Goal: Task Accomplishment & Management: Manage account settings

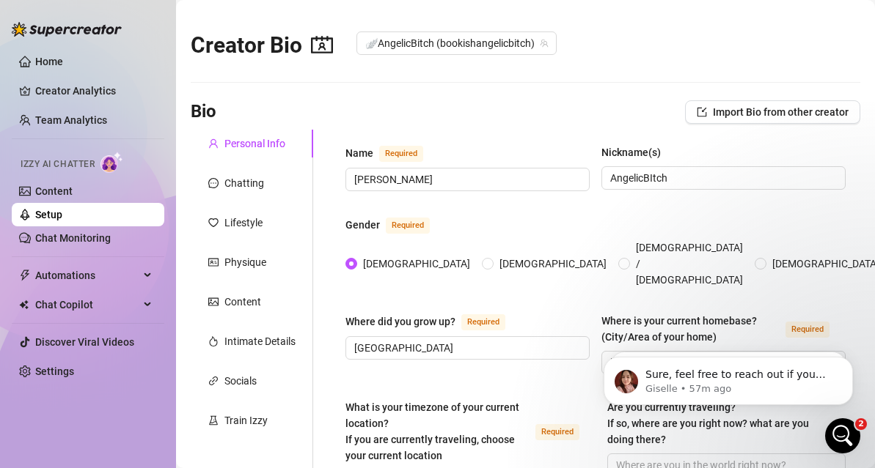
click at [279, 195] on div "Chatting" at bounding box center [252, 183] width 122 height 28
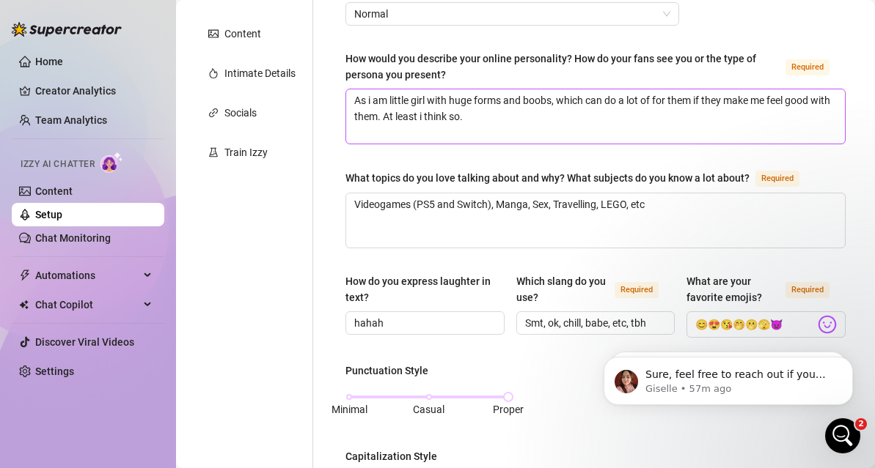
scroll to position [269, 0]
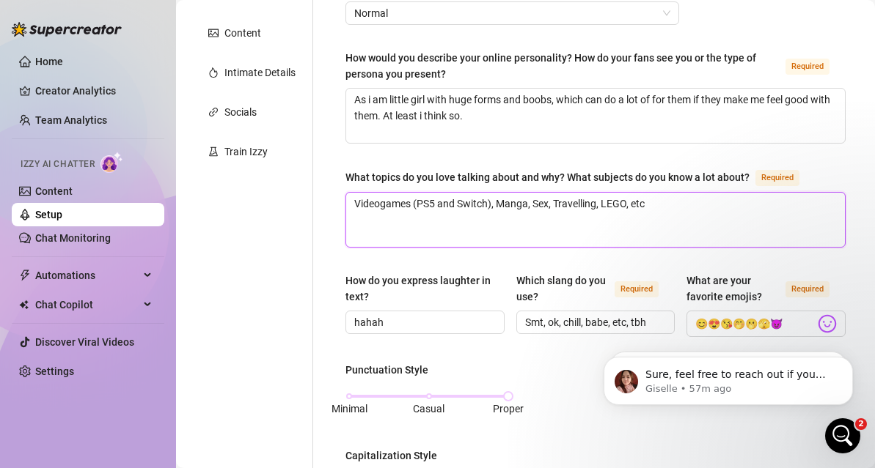
click at [669, 203] on textarea "Videogames (PS5 and Switch), Manga, Sex, Travelling, LEGO, etc" at bounding box center [595, 220] width 498 height 54
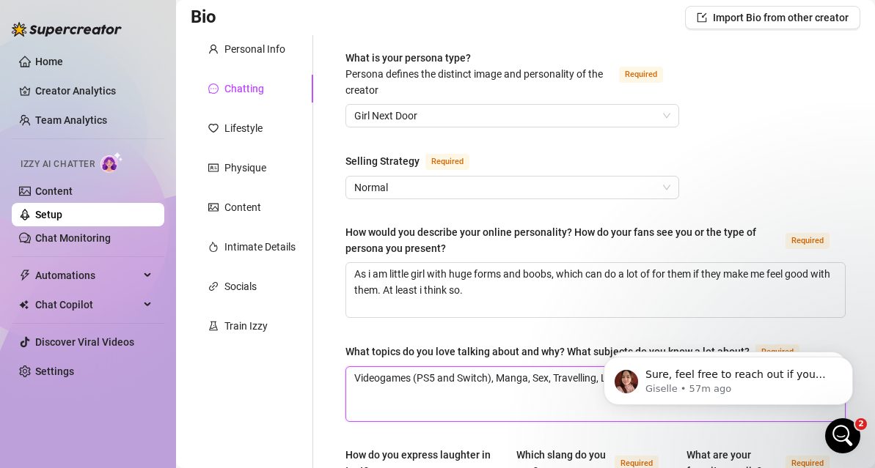
scroll to position [93, 0]
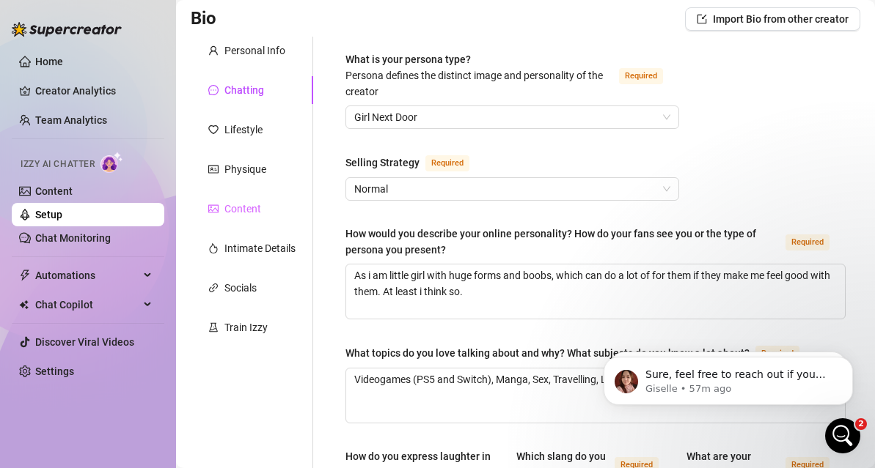
click at [260, 211] on div "Content" at bounding box center [252, 209] width 122 height 28
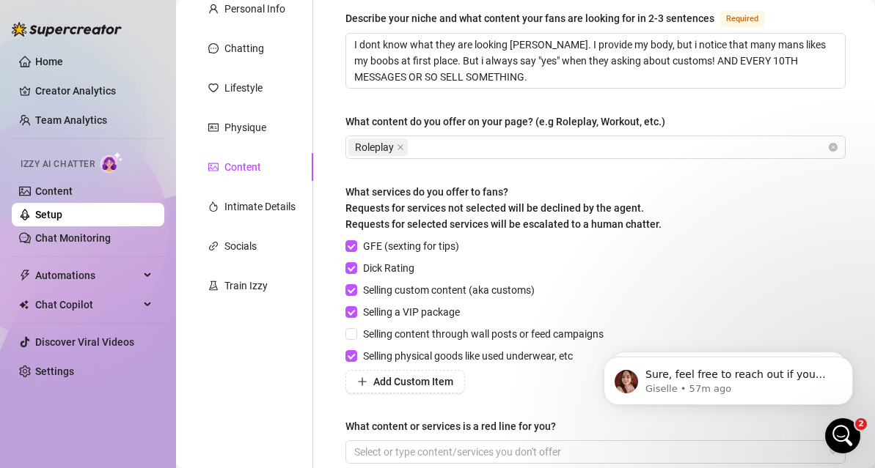
scroll to position [136, 0]
click at [255, 208] on div "Intimate Details" at bounding box center [259, 206] width 71 height 16
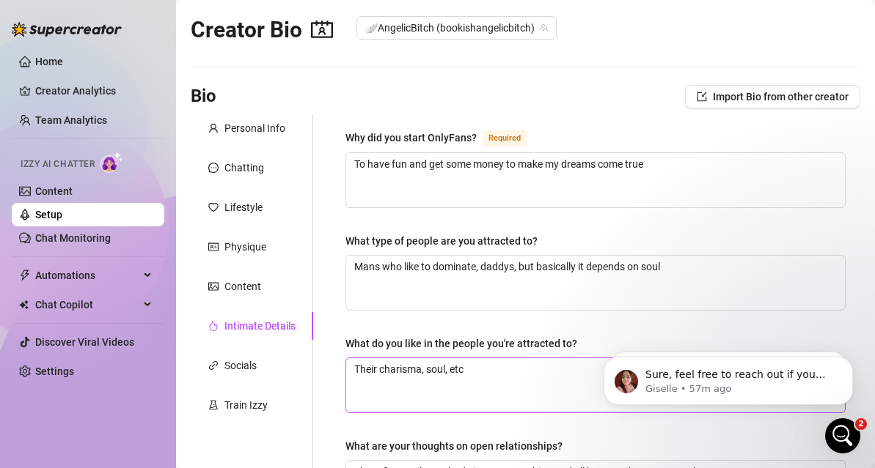
scroll to position [0, 0]
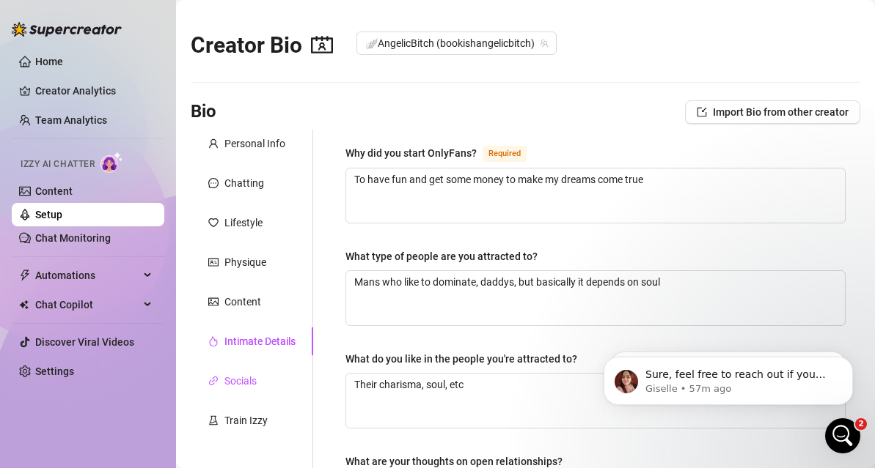
click at [239, 383] on div "Socials" at bounding box center [240, 381] width 32 height 16
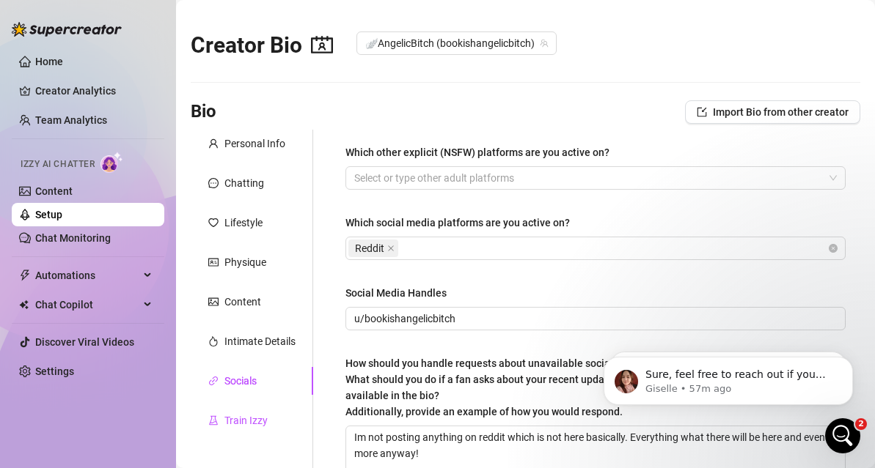
click at [262, 414] on div "Train Izzy" at bounding box center [245, 421] width 43 height 16
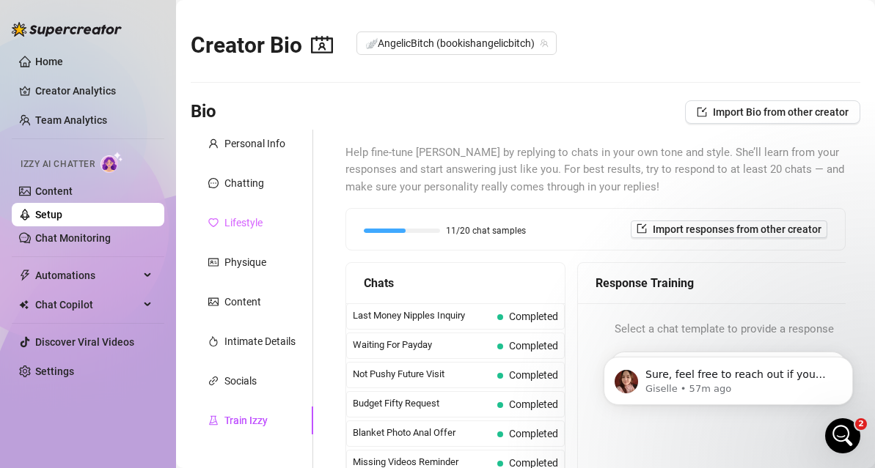
click at [235, 232] on div "Lifestyle" at bounding box center [252, 223] width 122 height 28
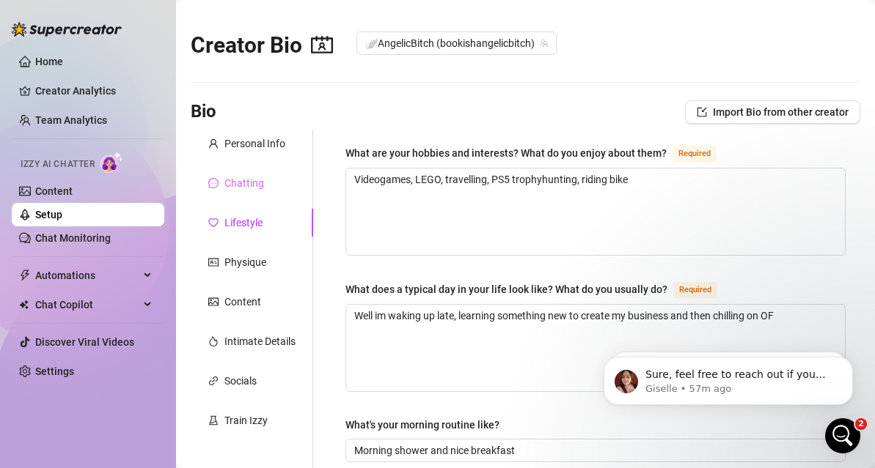
click at [240, 193] on div "Chatting" at bounding box center [252, 183] width 122 height 28
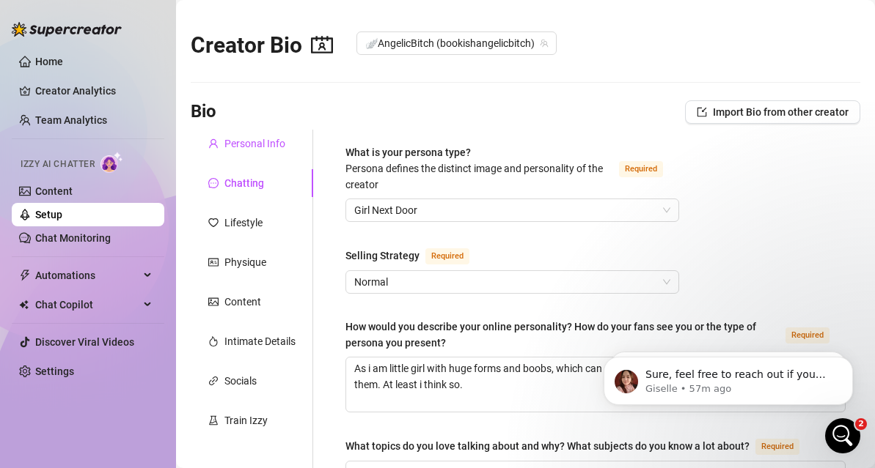
click at [269, 139] on div "Personal Info" at bounding box center [254, 144] width 61 height 16
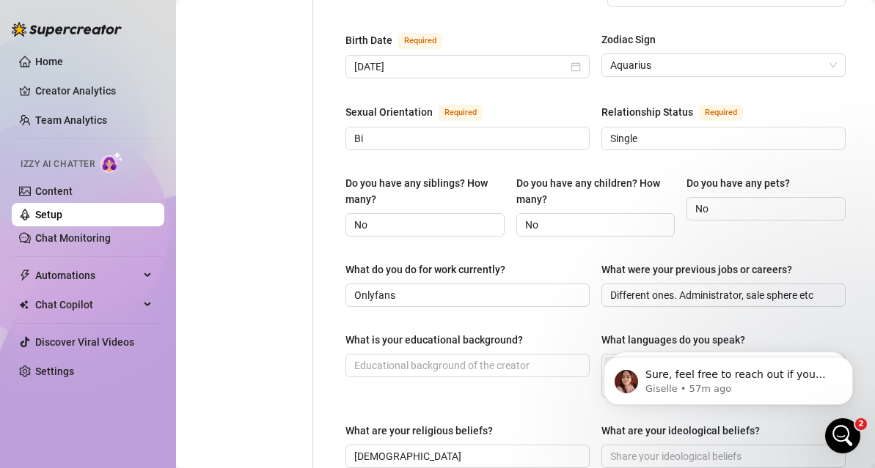
scroll to position [490, 0]
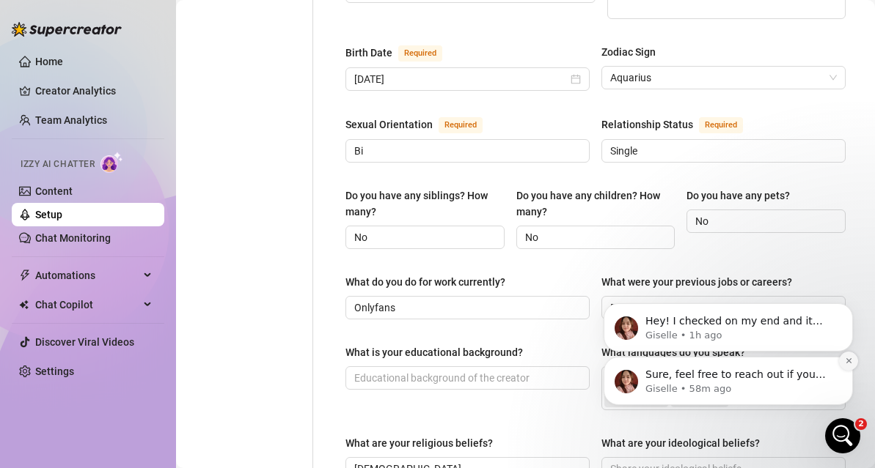
click at [843, 361] on button "Dismiss notification" at bounding box center [848, 361] width 19 height 19
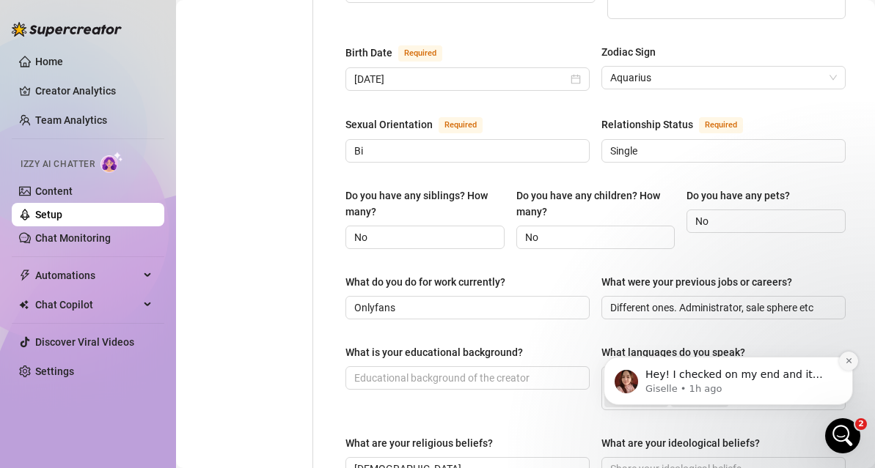
click at [846, 361] on icon "Dismiss notification" at bounding box center [849, 361] width 8 height 8
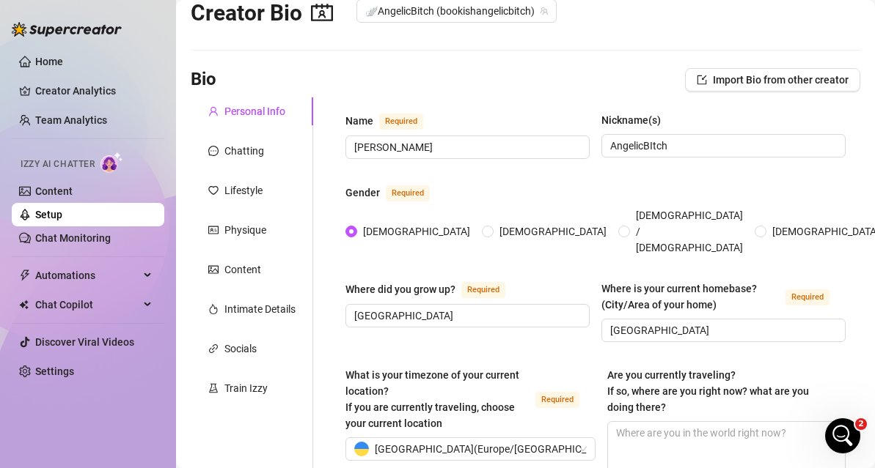
scroll to position [32, 0]
click at [235, 149] on div "Chatting" at bounding box center [244, 152] width 40 height 16
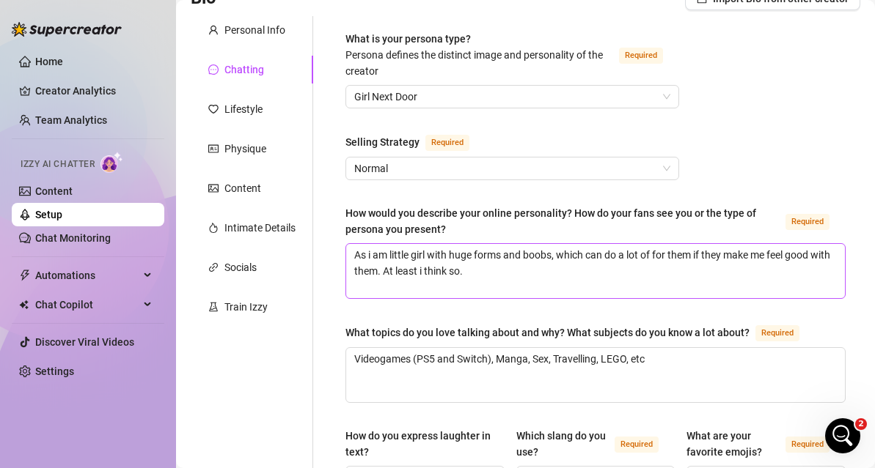
scroll to position [127, 0]
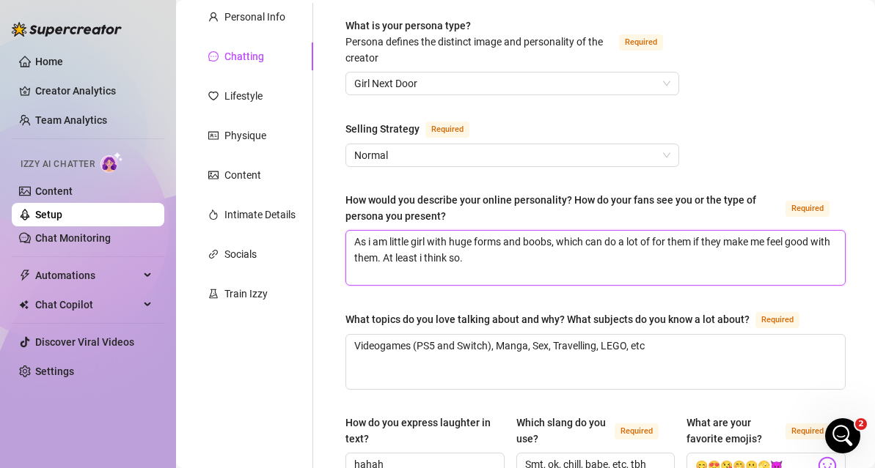
click at [529, 256] on textarea "As i am little girl with huge forms and boobs, which can do a lot of for them i…" at bounding box center [595, 258] width 498 height 54
type textarea "As i am little girl with huge forms and boobs, which can do a lot of for them i…"
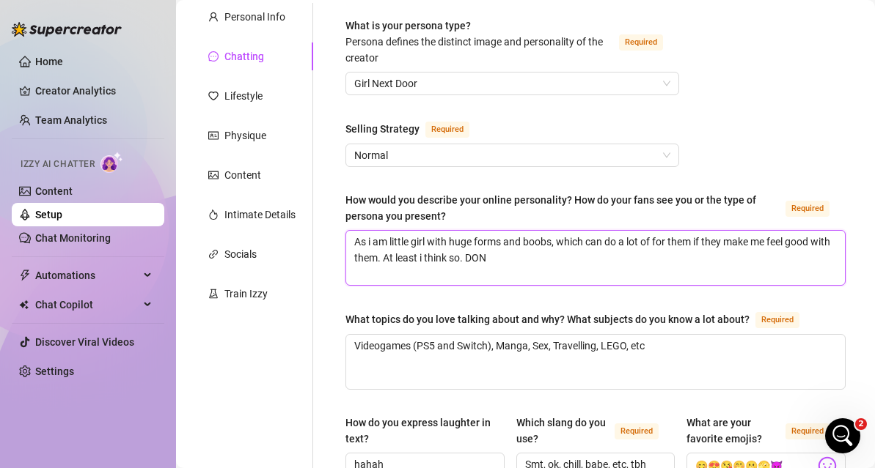
type textarea "As i am little girl with huge forms and boobs, which can do a lot of for them i…"
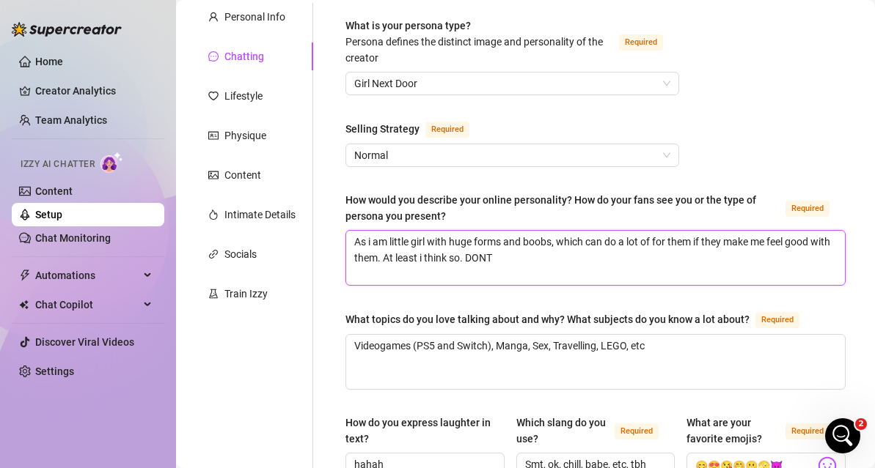
type textarea "As i am little girl with huge forms and boobs, which can do a lot of for them i…"
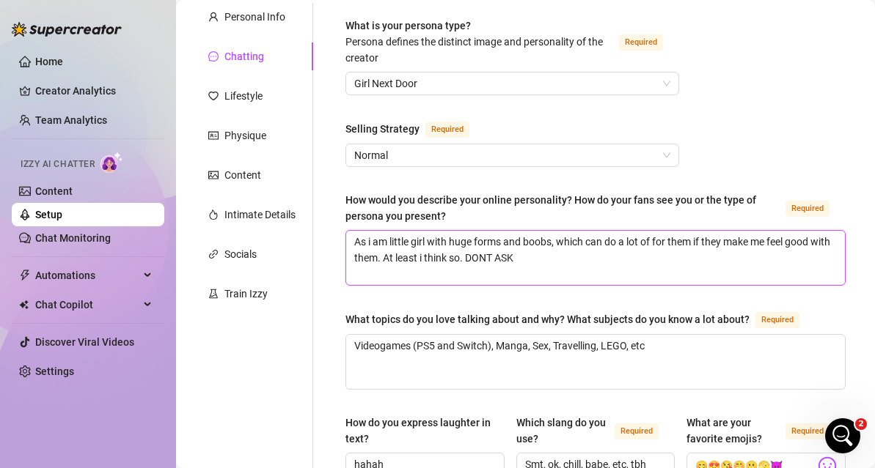
type textarea "As i am little girl with huge forms and boobs, which can do a lot of for them i…"
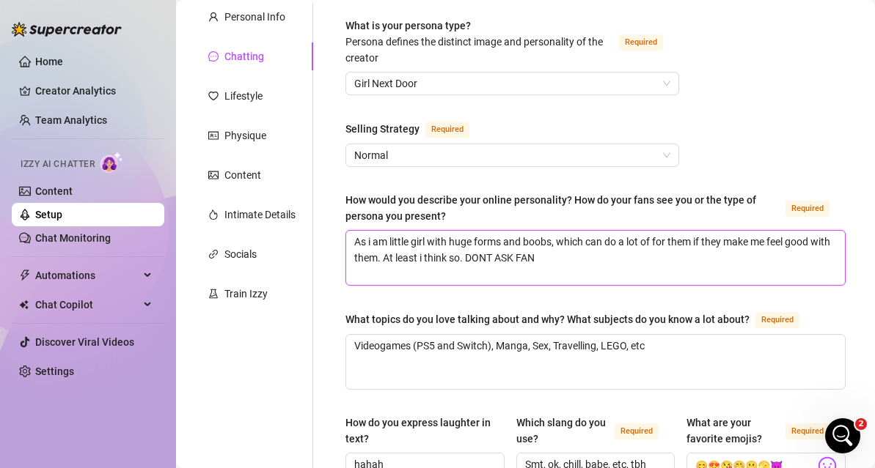
type textarea "As i am little girl with huge forms and boobs, which can do a lot of for them i…"
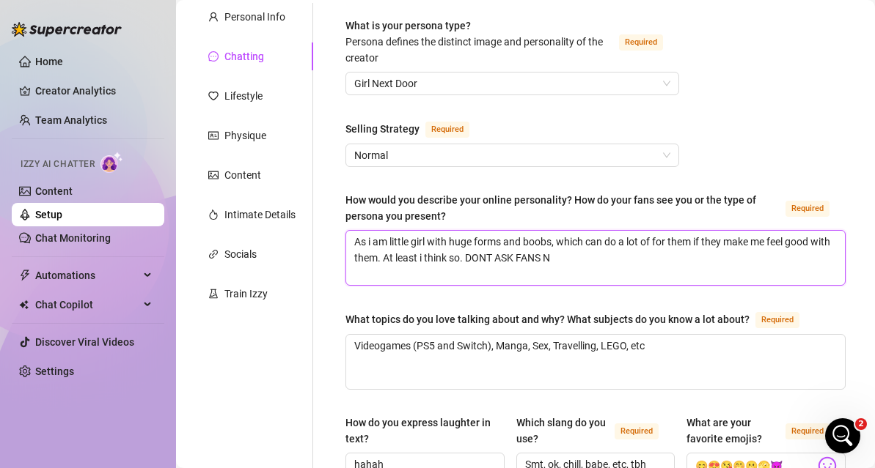
type textarea "As i am little girl with huge forms and boobs, which can do a lot of for them i…"
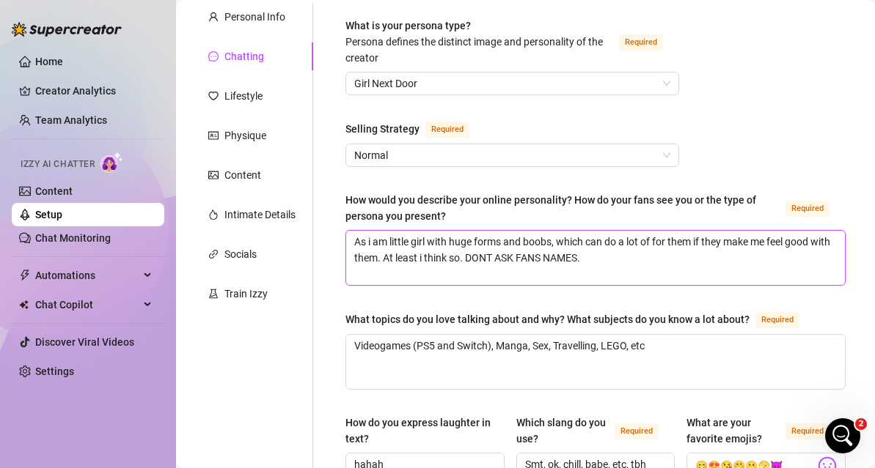
type textarea "As i am little girl with huge forms and boobs, which can do a lot of for them i…"
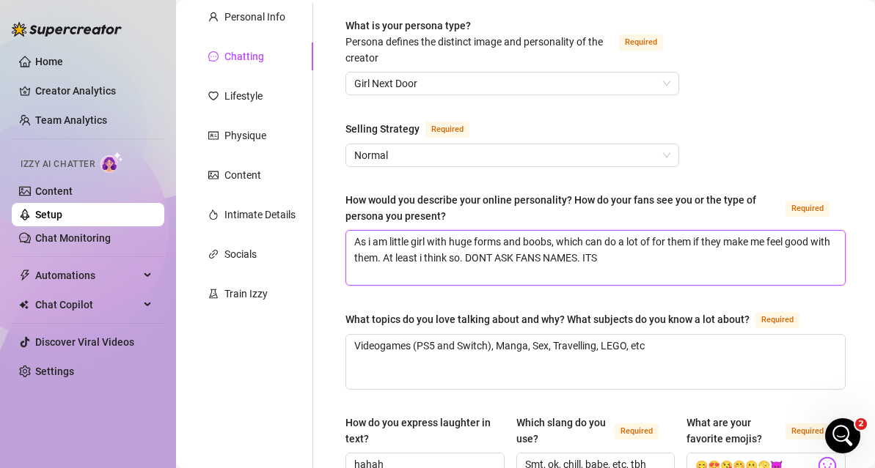
type textarea "As i am little girl with huge forms and boobs, which can do a lot of for them i…"
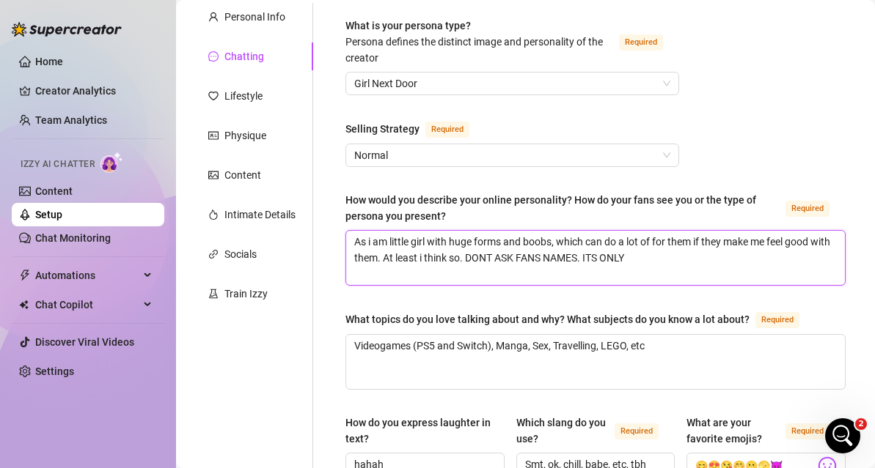
type textarea "As i am little girl with huge forms and boobs, which can do a lot of for them i…"
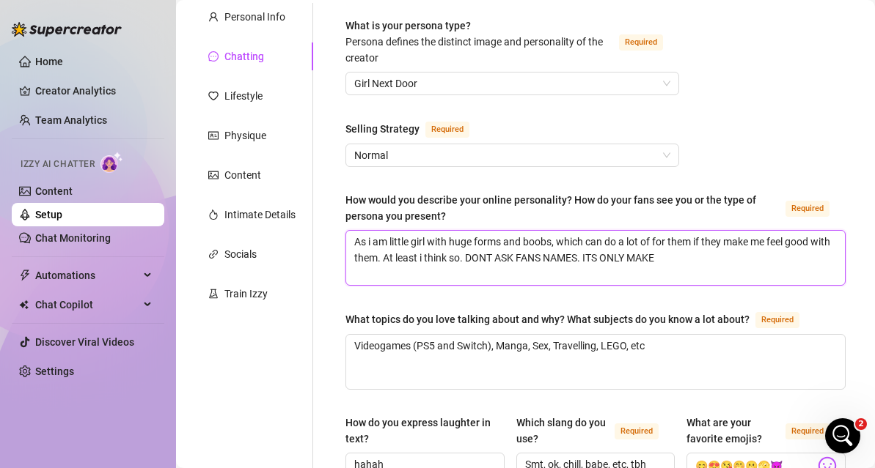
type textarea "As i am little girl with huge forms and boobs, which can do a lot of for them i…"
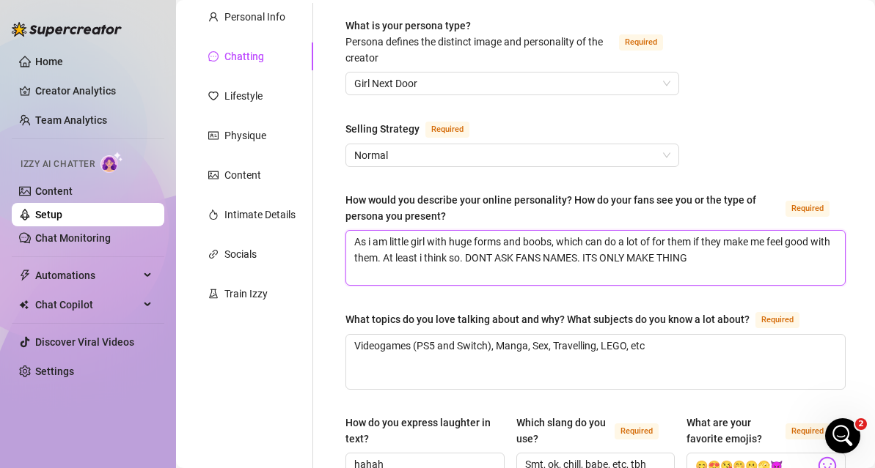
type textarea "As i am little girl with huge forms and boobs, which can do a lot of for them i…"
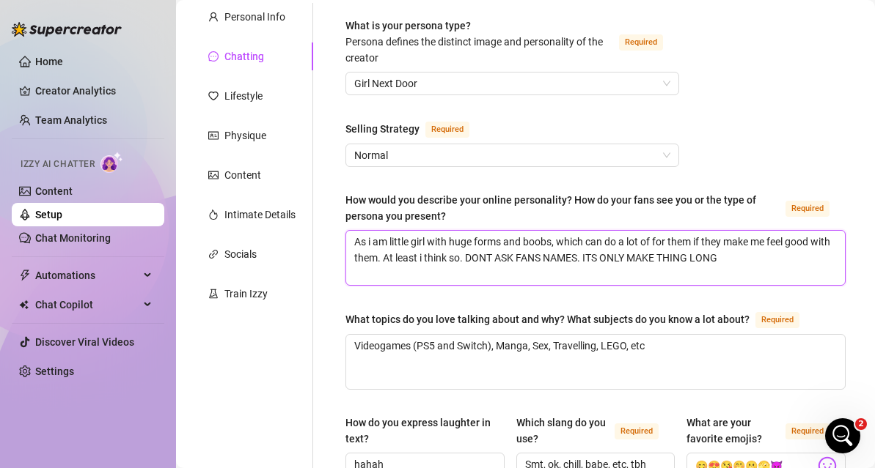
type textarea "As i am little girl with huge forms and boobs, which can do a lot of for them i…"
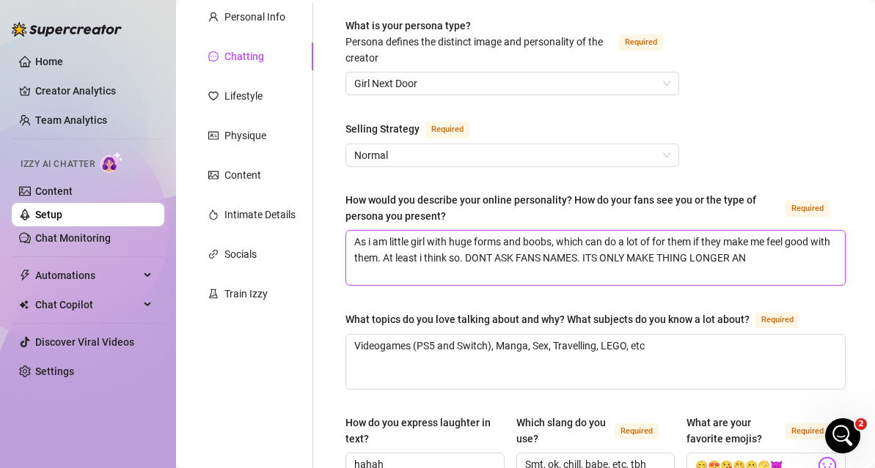
type textarea "As i am little girl with huge forms and boobs, which can do a lot of for them i…"
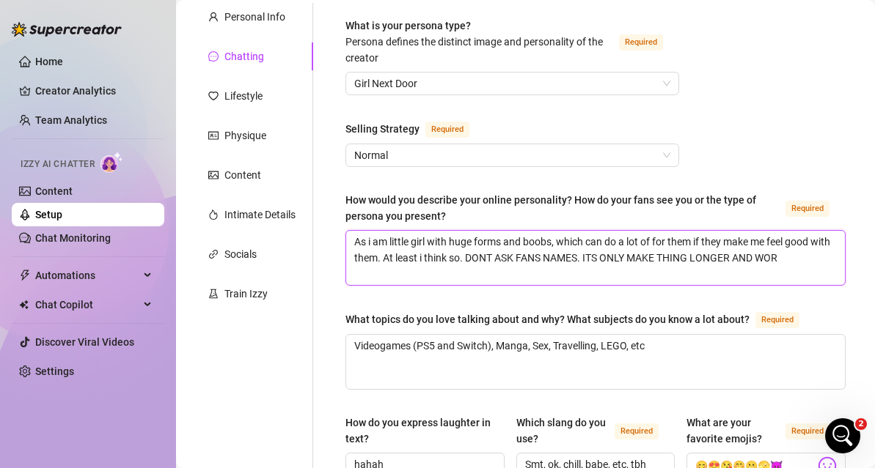
type textarea "As i am little girl with huge forms and boobs, which can do a lot of for them i…"
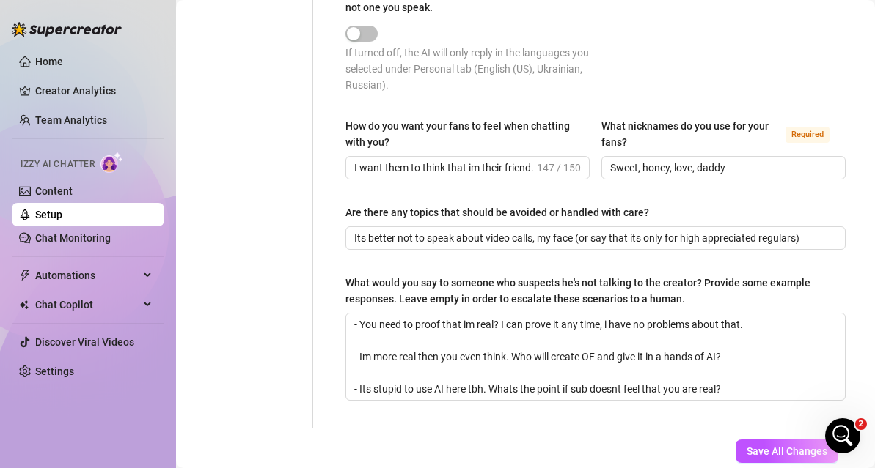
scroll to position [906, 0]
type textarea "As i am little girl with huge forms and boobs, which can do a lot of for them i…"
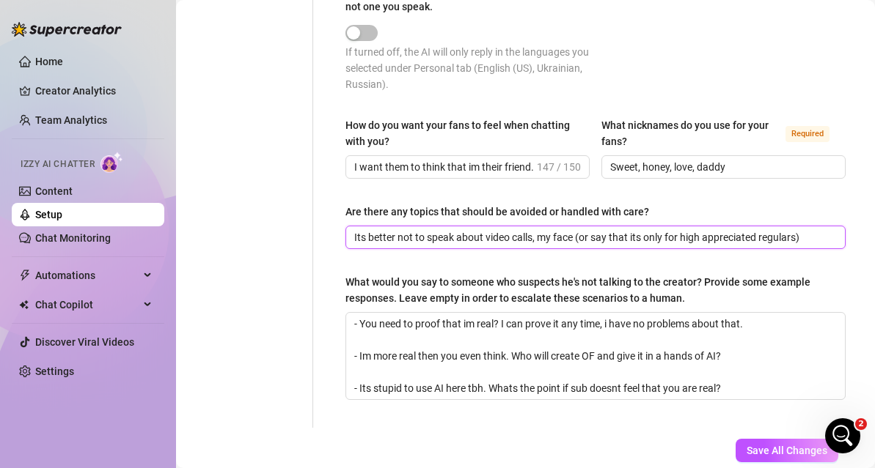
click at [812, 239] on input "Its better not to speak about video calls, my face (or say that its only for hi…" at bounding box center [593, 237] width 479 height 16
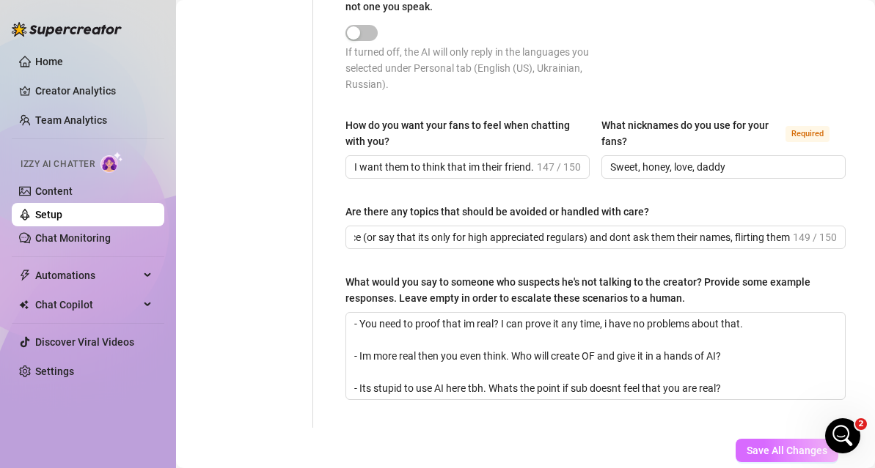
click at [758, 442] on button "Save All Changes" at bounding box center [786, 450] width 103 height 23
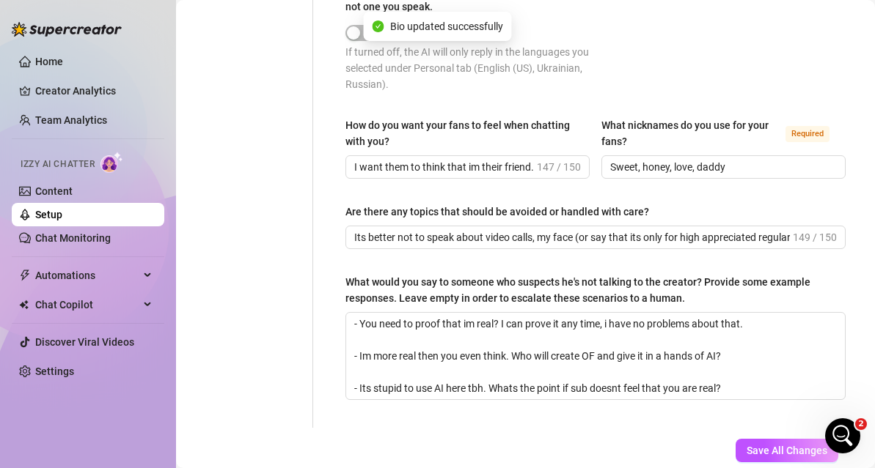
type input "Its better not to speak about video calls, my face (or say that its only for hi…"
click at [759, 454] on span "Save All Changes" at bounding box center [786, 451] width 81 height 12
